Goal: Navigation & Orientation: Find specific page/section

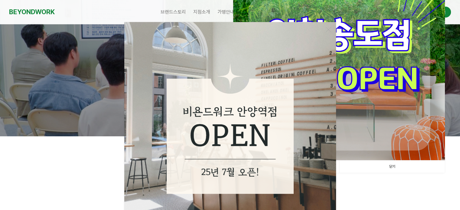
scroll to position [91, 0]
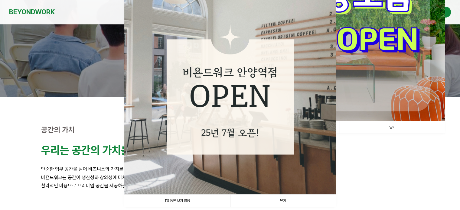
click at [386, 128] on link "닫기" at bounding box center [392, 127] width 106 height 12
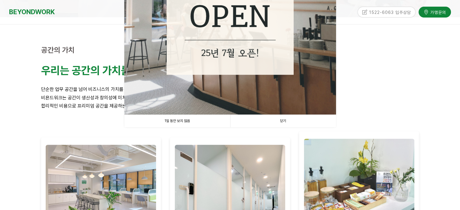
scroll to position [181, 0]
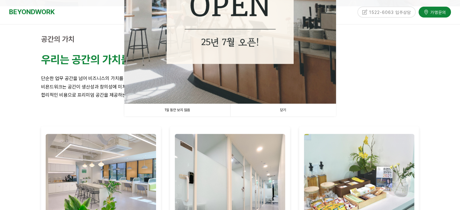
click at [284, 104] on link "닫기" at bounding box center [283, 110] width 106 height 12
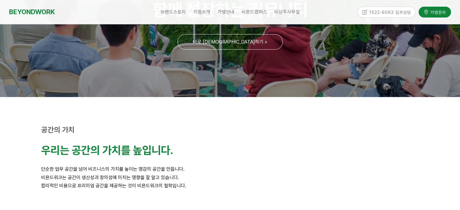
scroll to position [91, 0]
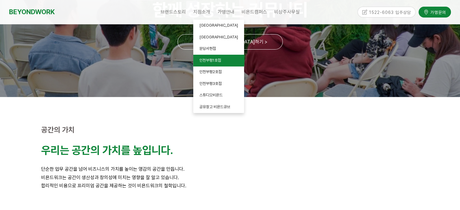
click at [227, 61] on link "인천부평1호점" at bounding box center [218, 61] width 51 height 12
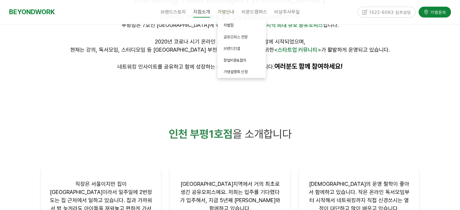
scroll to position [272, 0]
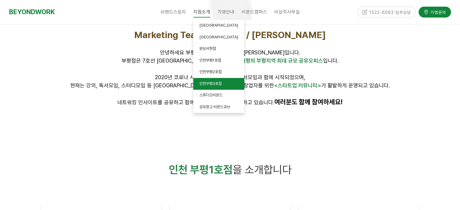
click at [224, 84] on link "인천부평3호점" at bounding box center [218, 84] width 51 height 12
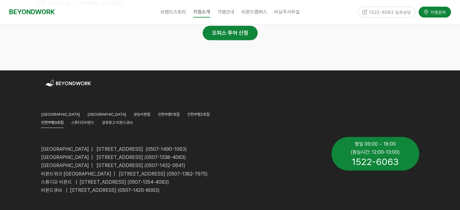
scroll to position [3034, 0]
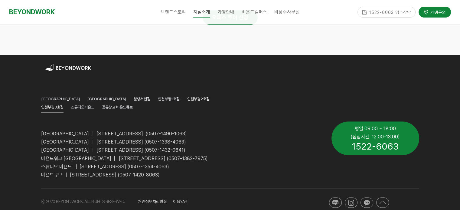
click at [187, 97] on span "인천부평2호점" at bounding box center [198, 99] width 22 height 5
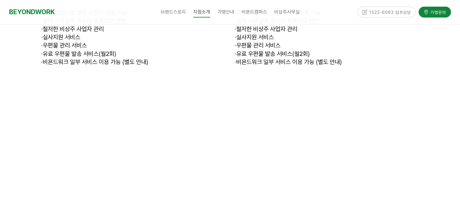
scroll to position [2478, 0]
